Goal: Task Accomplishment & Management: Manage account settings

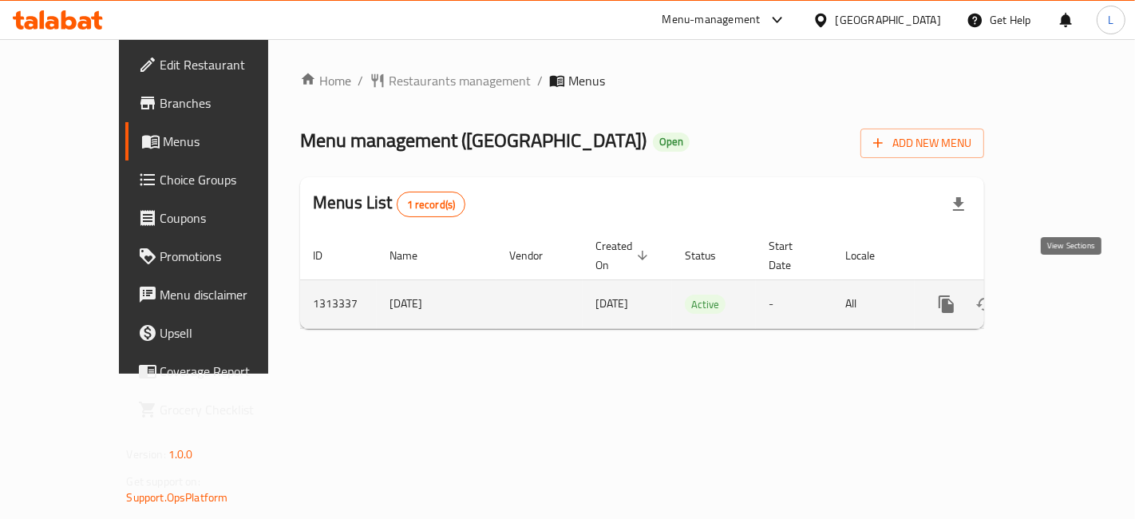
click at [1071, 294] on icon "enhanced table" at bounding box center [1061, 303] width 19 height 19
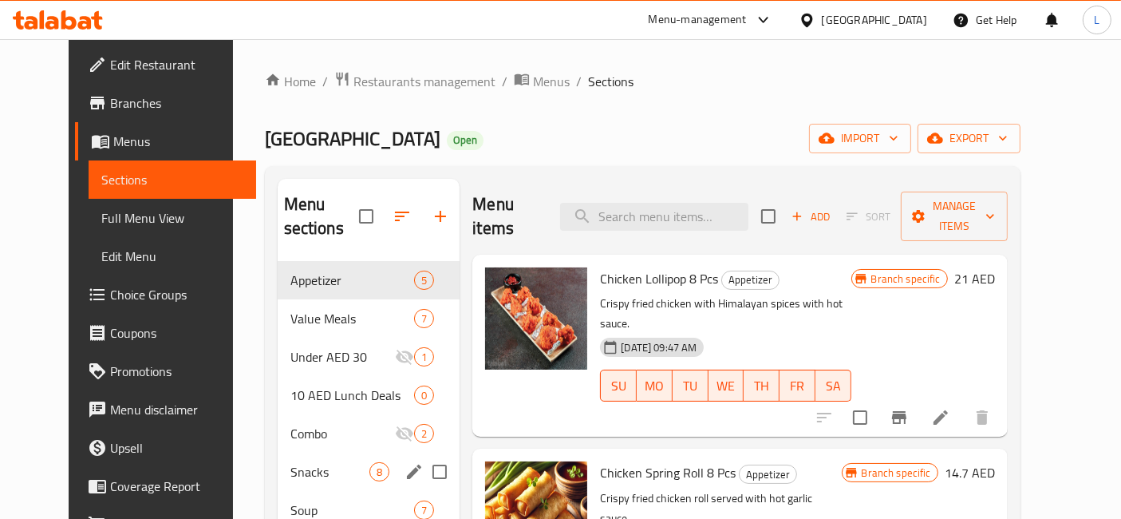
scroll to position [89, 0]
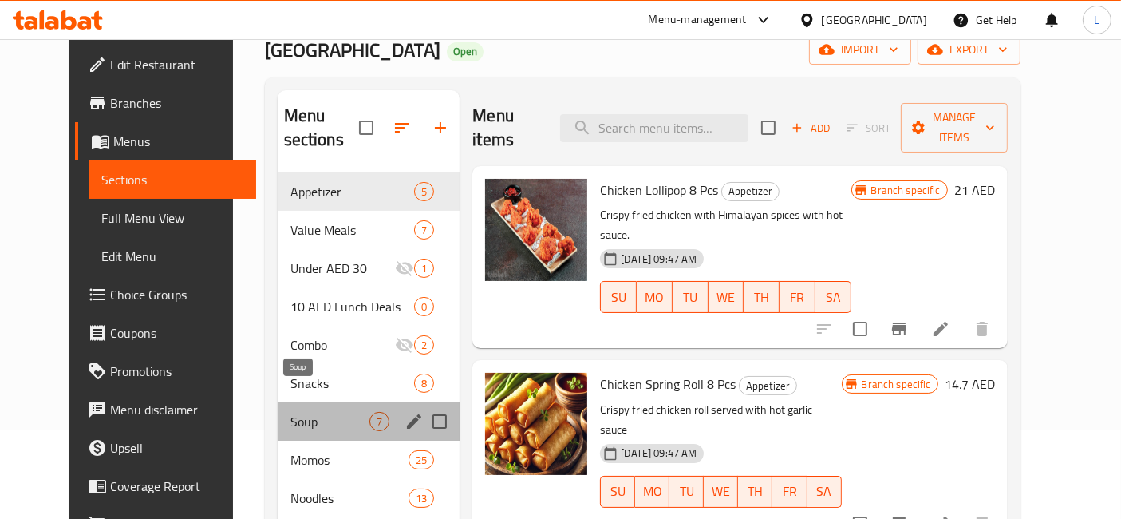
click at [290, 412] on span "Soup" at bounding box center [330, 421] width 80 height 19
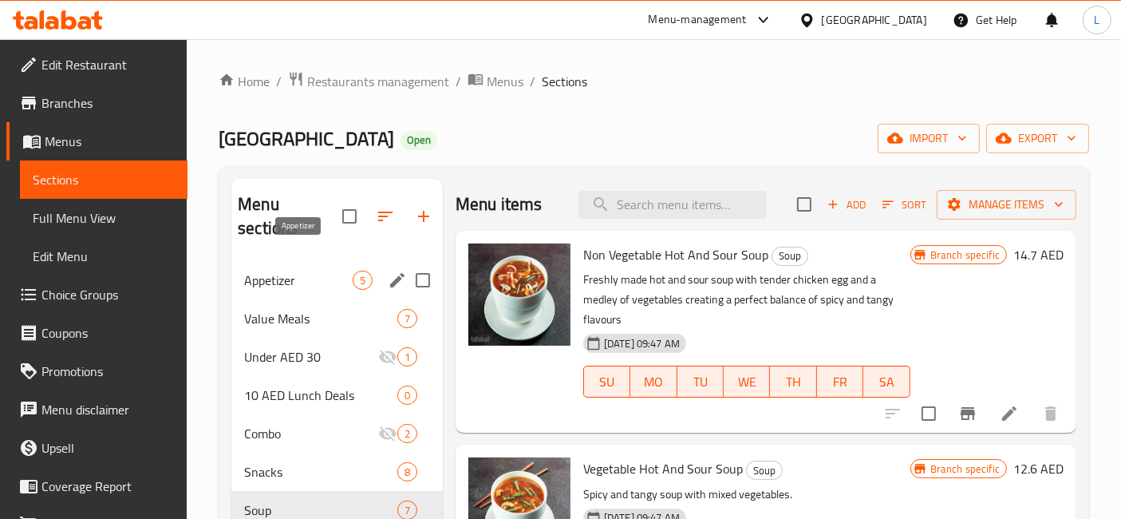
click at [274, 270] on span "Appetizer" at bounding box center [298, 279] width 109 height 19
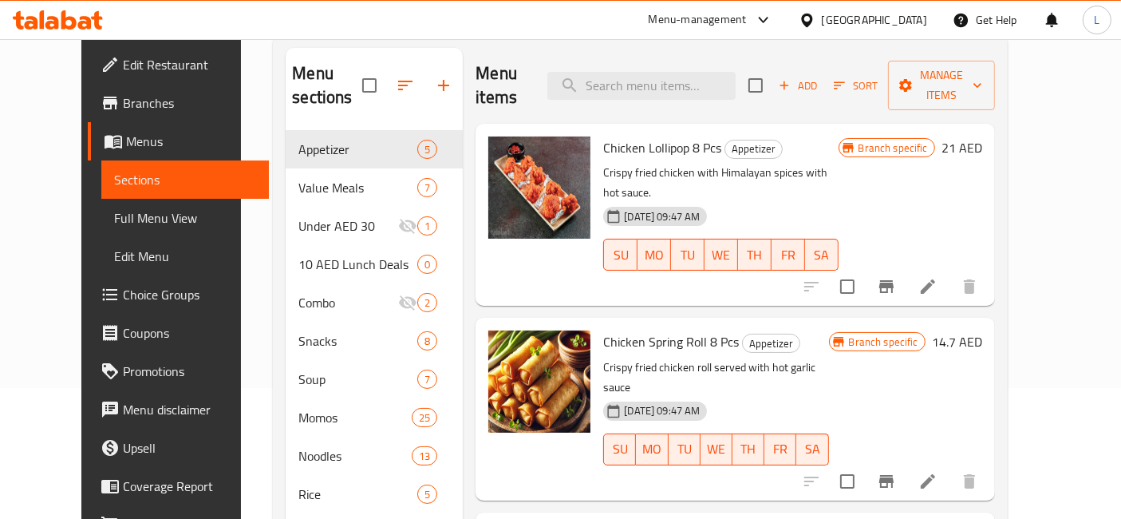
scroll to position [50, 0]
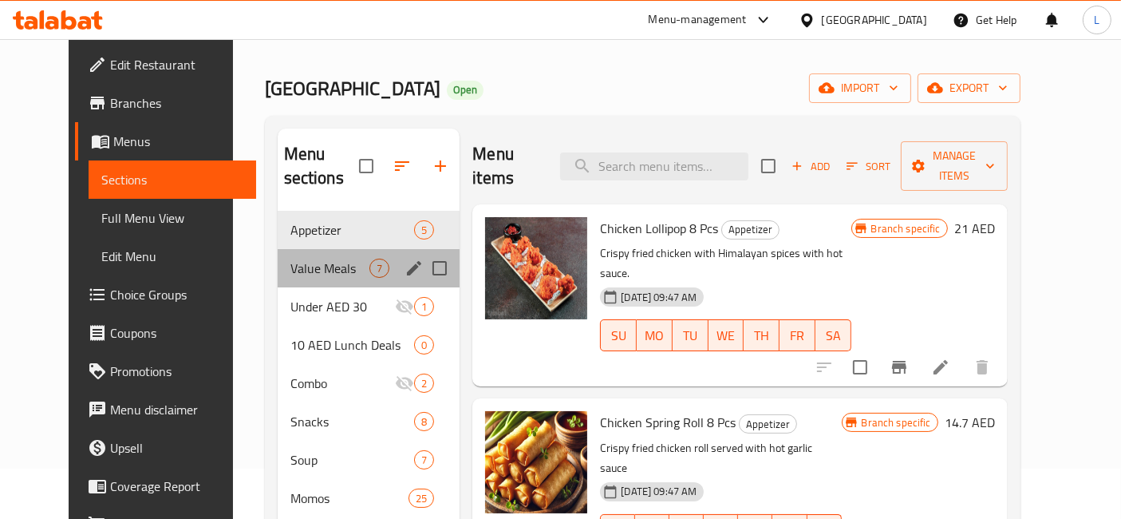
click at [282, 255] on div "Value Meals 7" at bounding box center [369, 268] width 183 height 38
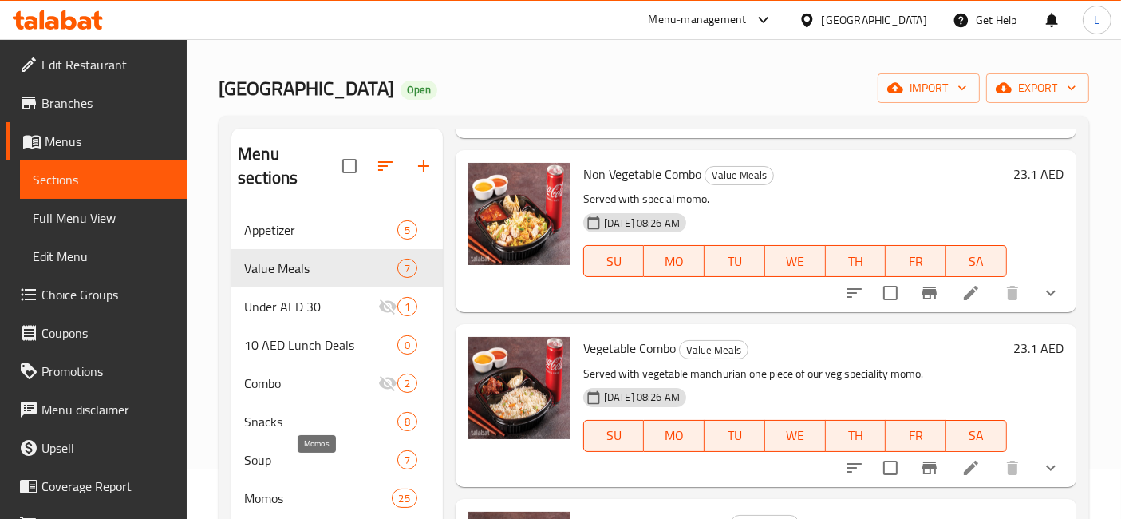
scroll to position [227, 0]
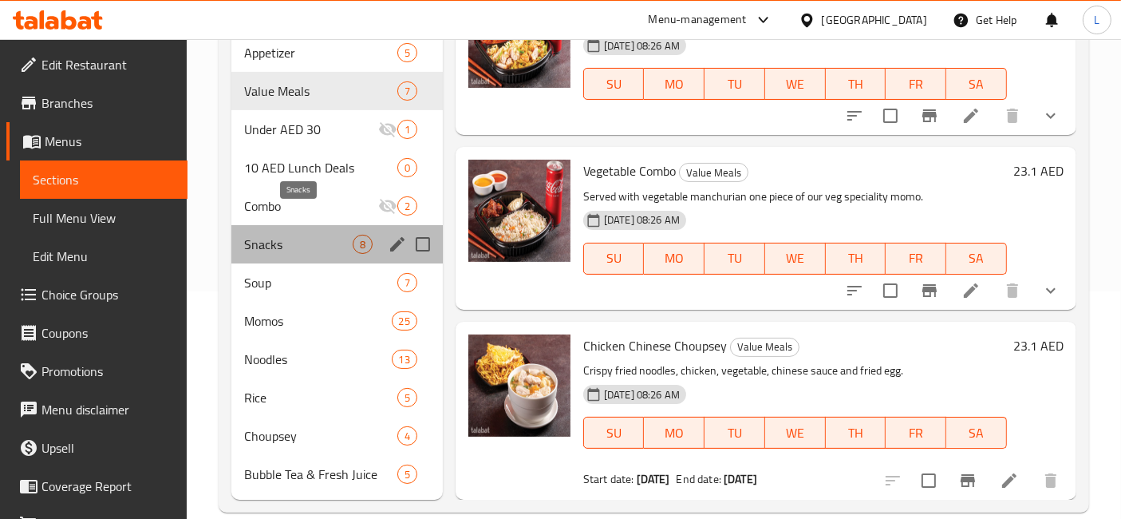
click at [297, 235] on span "Snacks" at bounding box center [298, 244] width 109 height 19
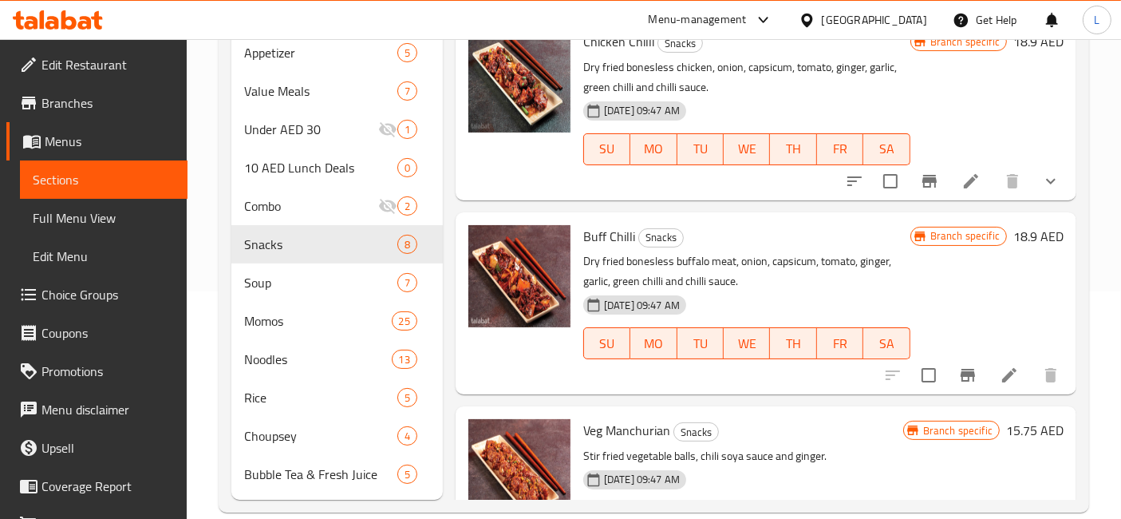
scroll to position [177, 0]
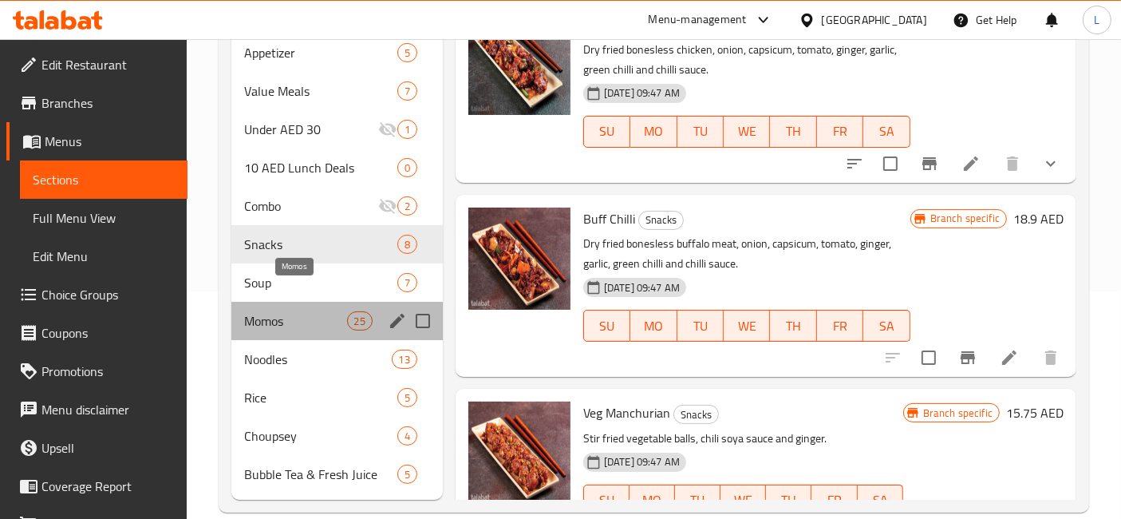
click at [282, 311] on span "Momos" at bounding box center [295, 320] width 102 height 19
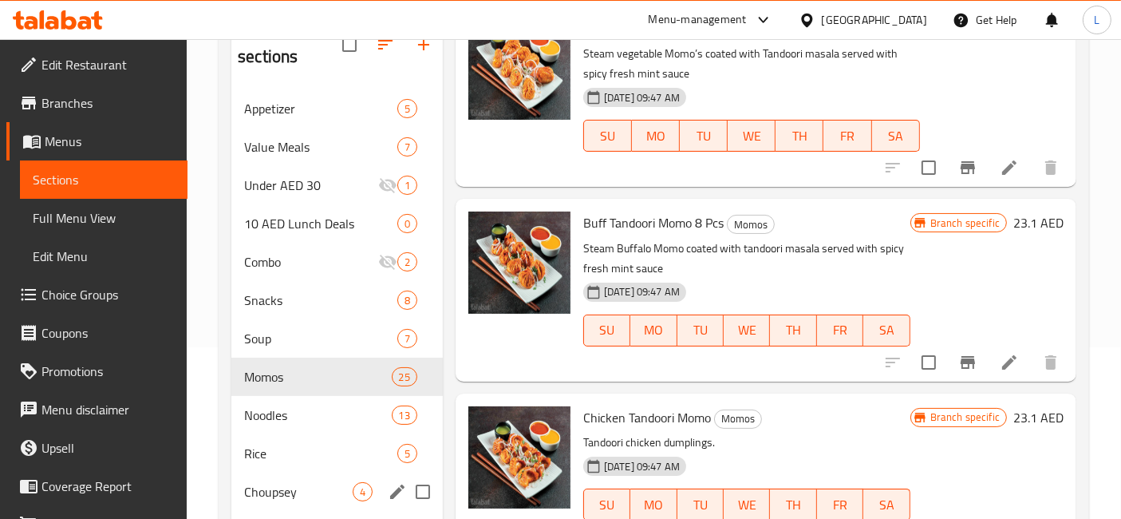
scroll to position [227, 0]
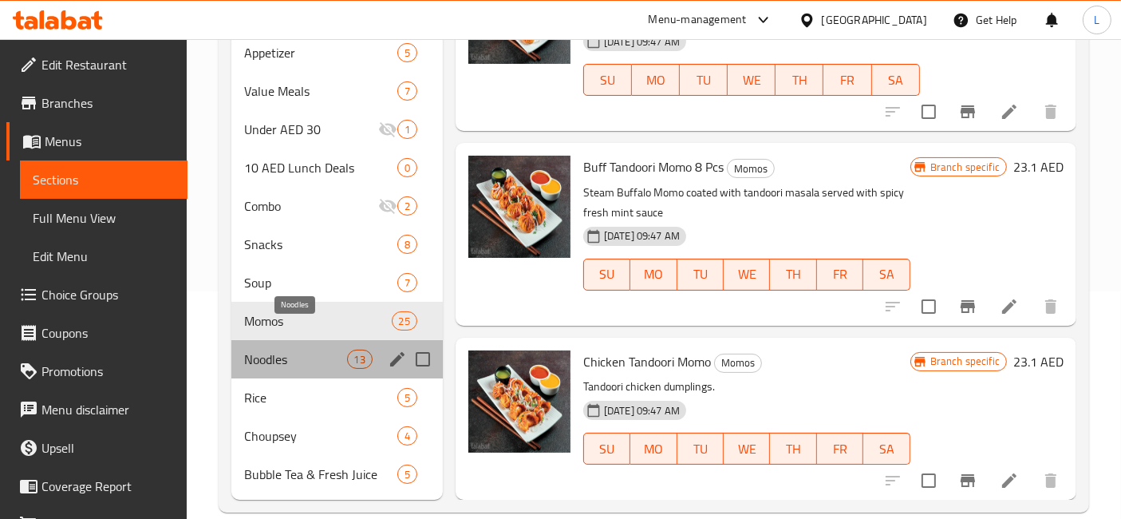
click at [280, 349] on span "Noodles" at bounding box center [295, 358] width 102 height 19
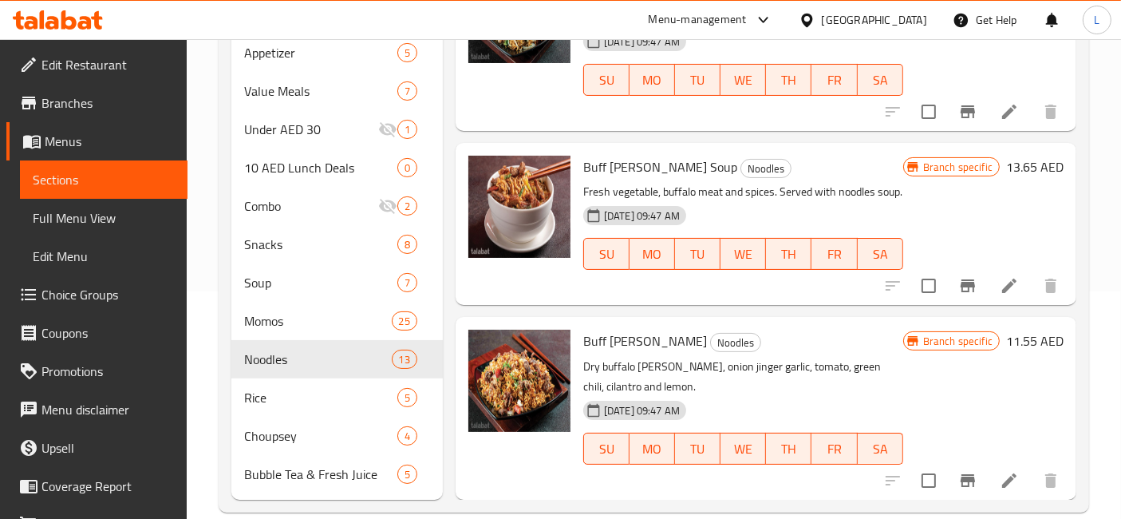
scroll to position [1980, 0]
click at [275, 388] on span "Rice" at bounding box center [298, 397] width 109 height 19
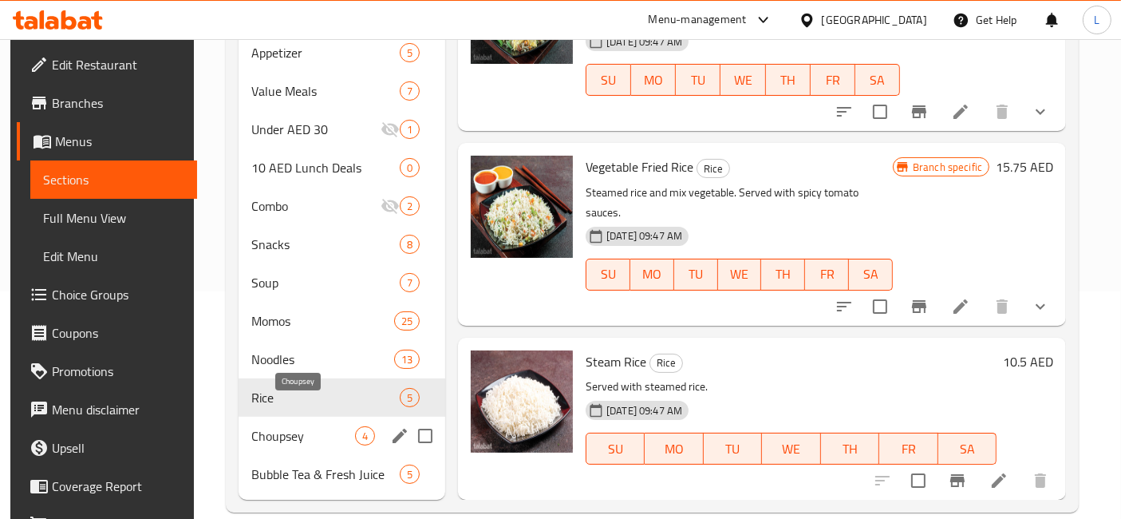
click at [257, 426] on span "Choupsey" at bounding box center [303, 435] width 104 height 19
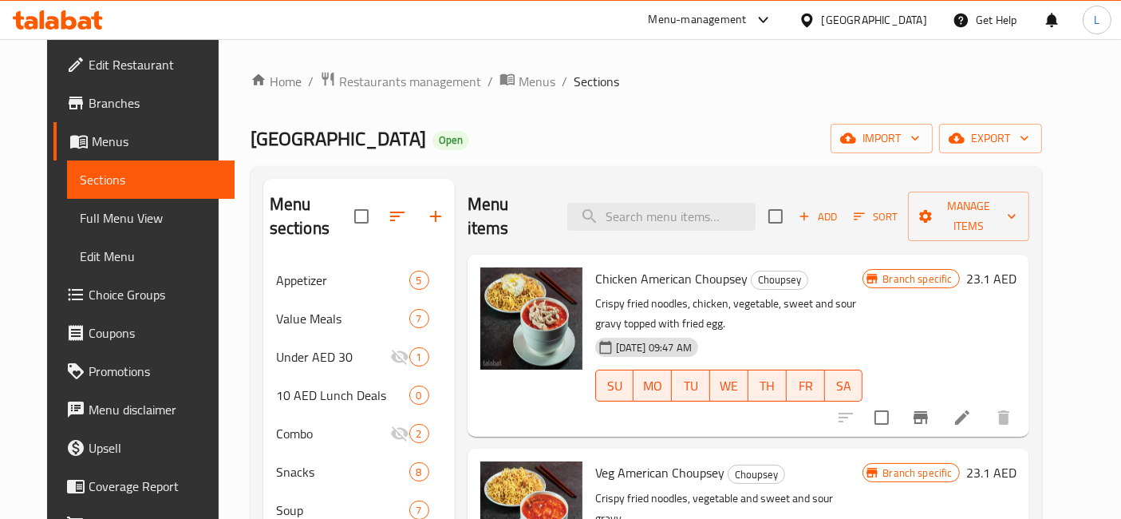
scroll to position [253, 0]
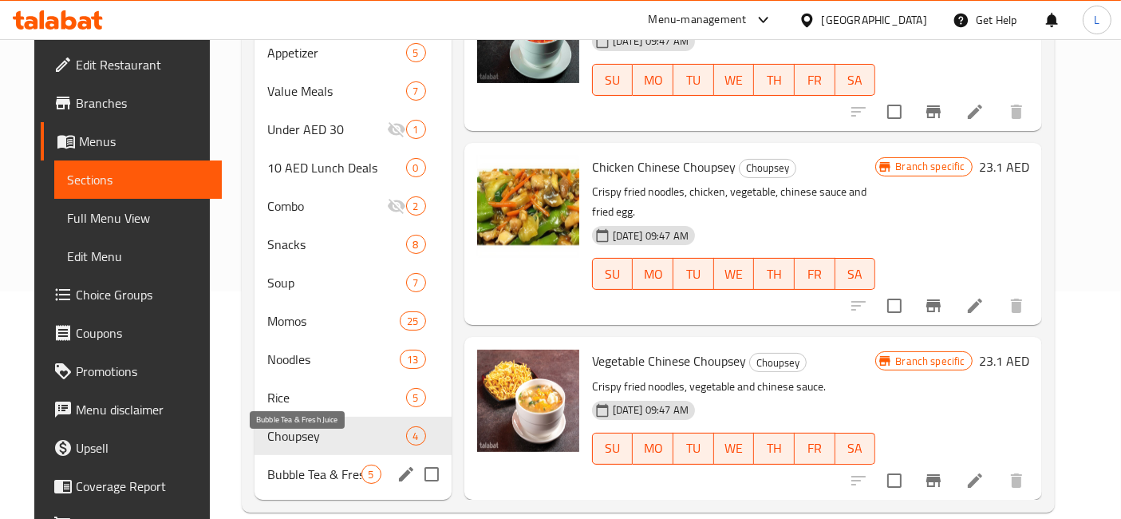
click at [294, 464] on span "Bubble Tea & Fresh Juice" at bounding box center [314, 473] width 94 height 19
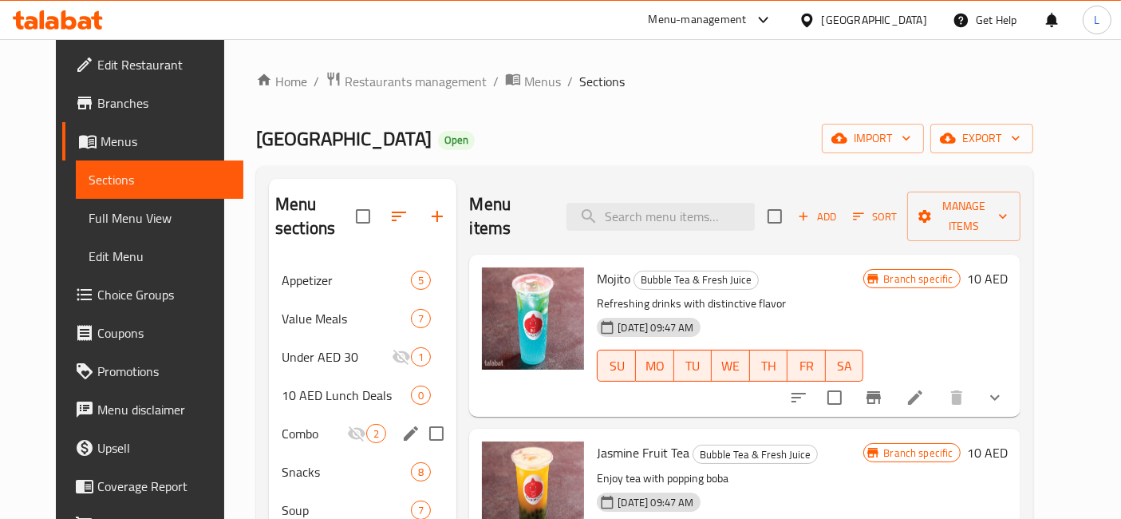
scroll to position [227, 0]
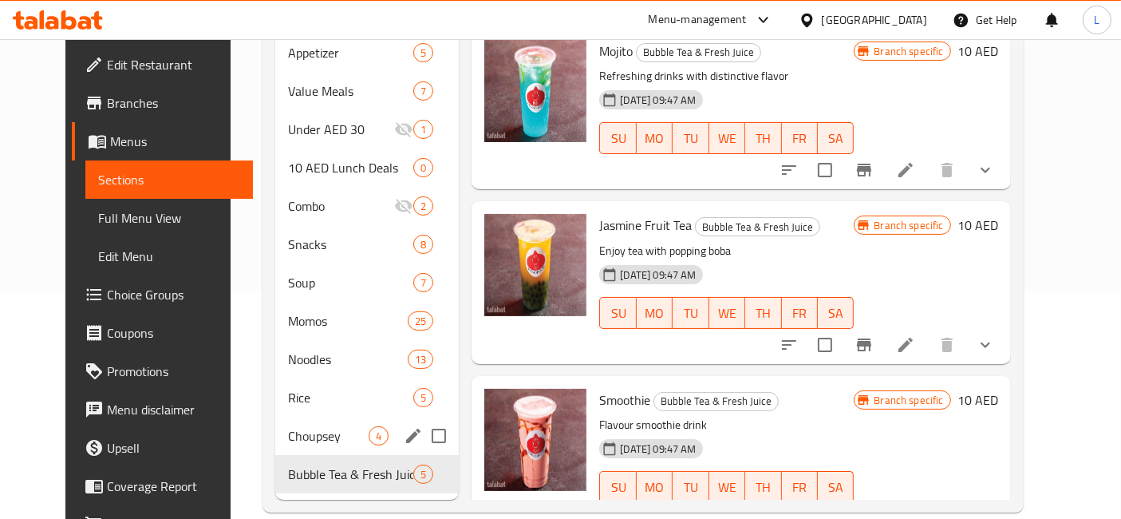
click at [280, 424] on div "Choupsey 4" at bounding box center [367, 436] width 184 height 38
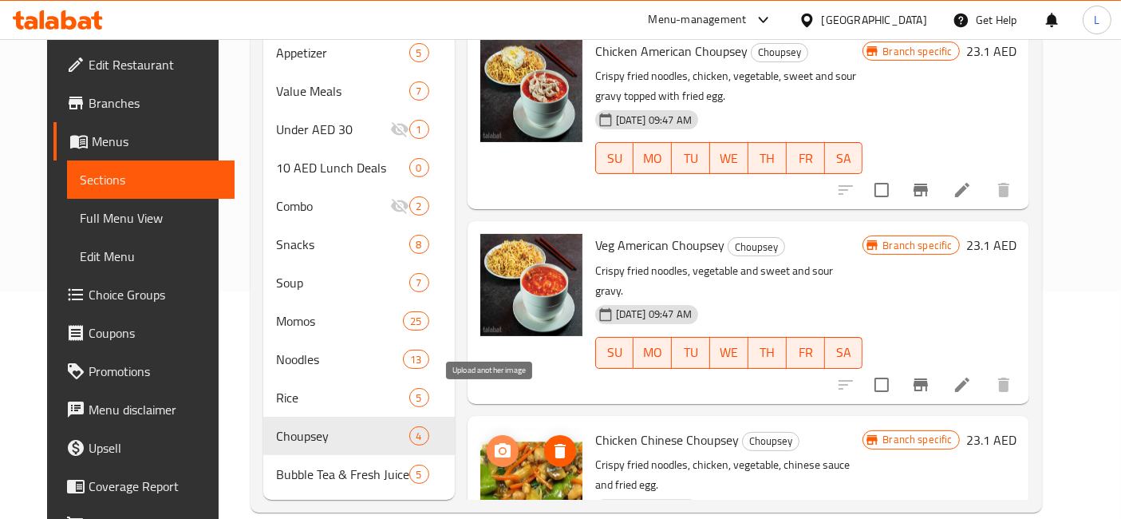
click at [495, 443] on icon "upload picture" at bounding box center [503, 450] width 16 height 14
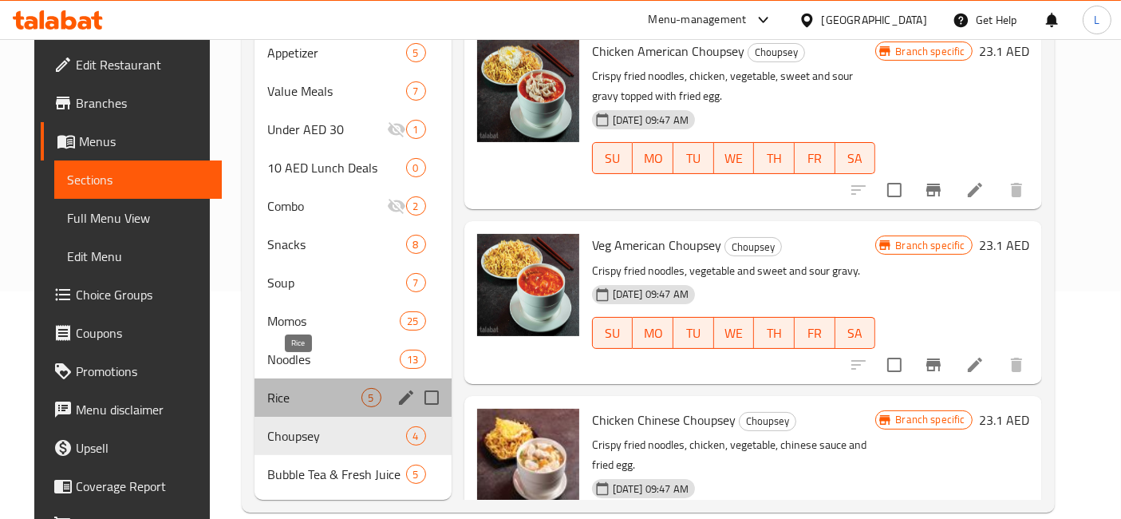
click at [270, 388] on span "Rice" at bounding box center [314, 397] width 94 height 19
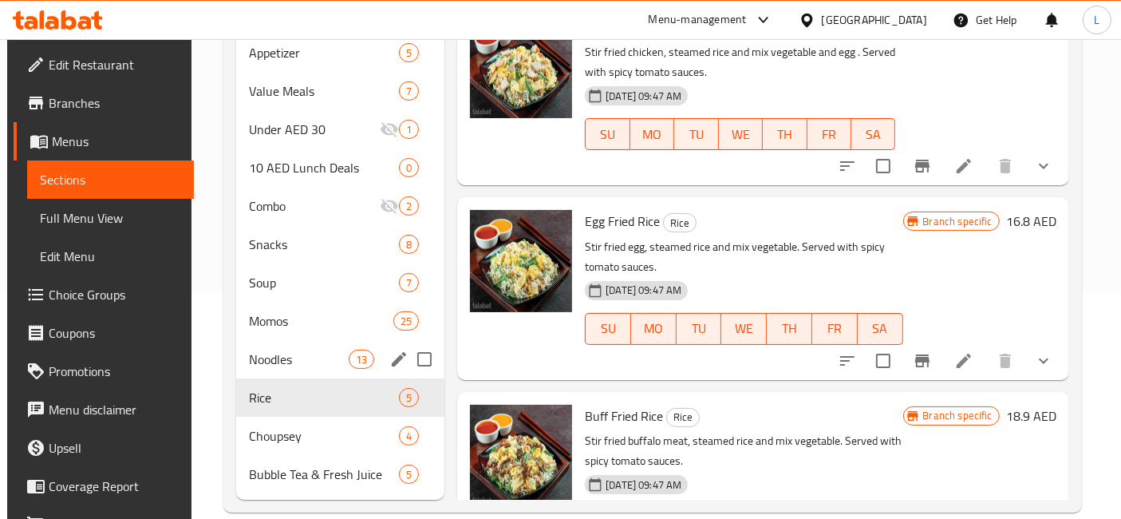
click at [249, 349] on span "Noodles" at bounding box center [299, 358] width 100 height 19
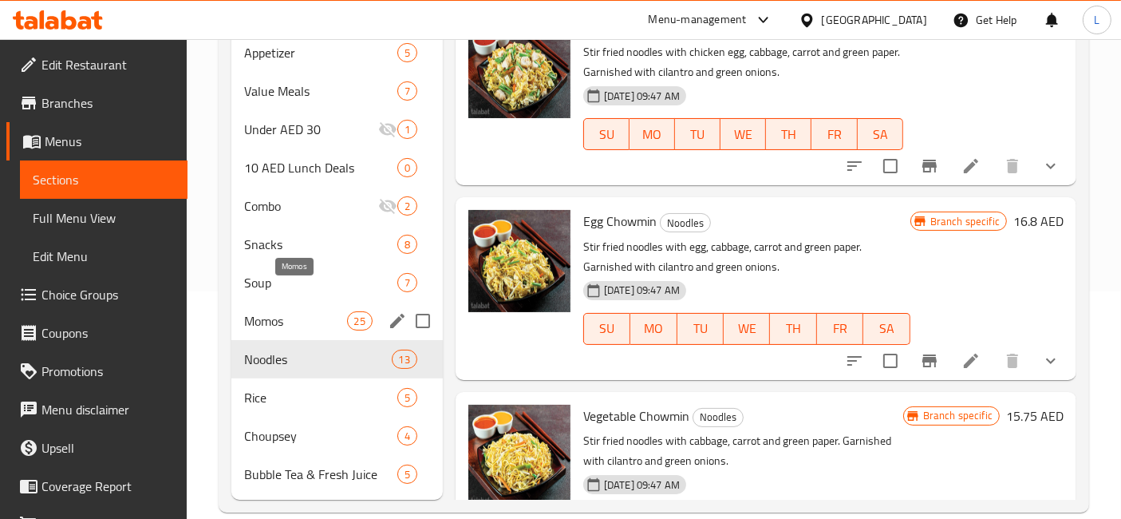
click at [298, 311] on span "Momos" at bounding box center [295, 320] width 102 height 19
